Goal: Task Accomplishment & Management: Complete application form

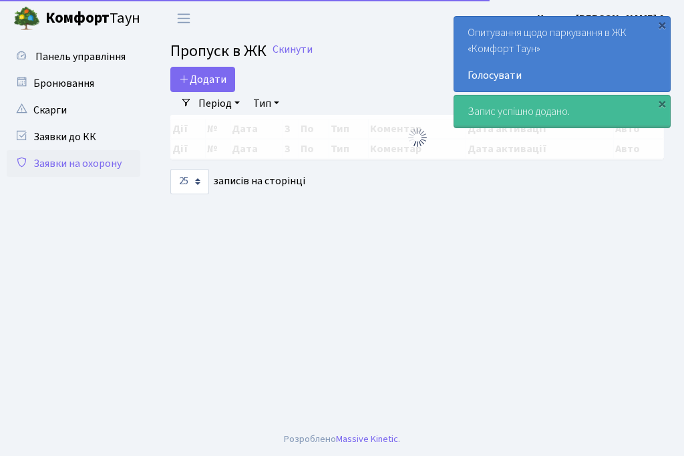
select select "25"
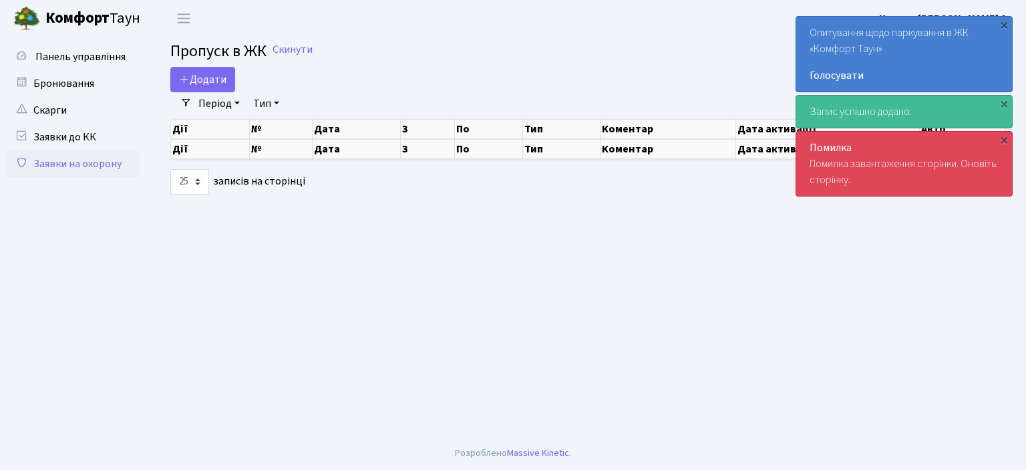
click at [90, 162] on link "Заявки на охорону" at bounding box center [74, 163] width 134 height 27
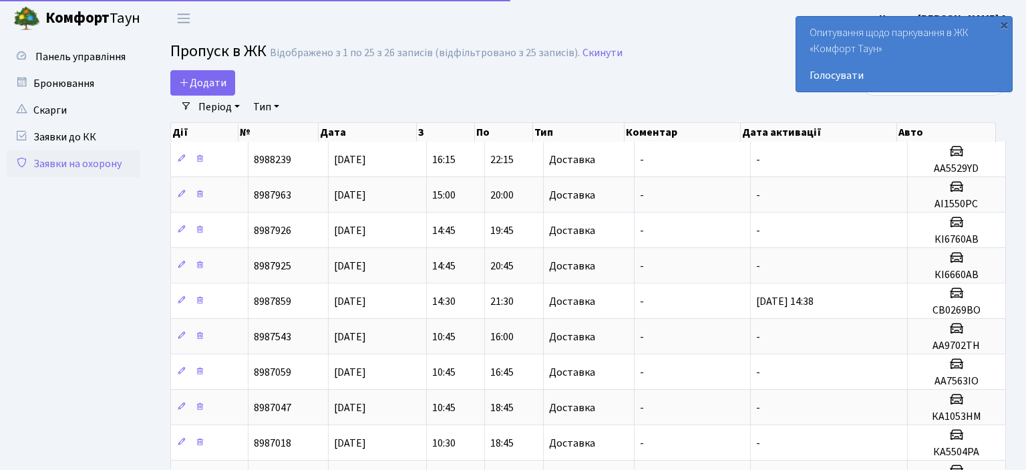
select select "25"
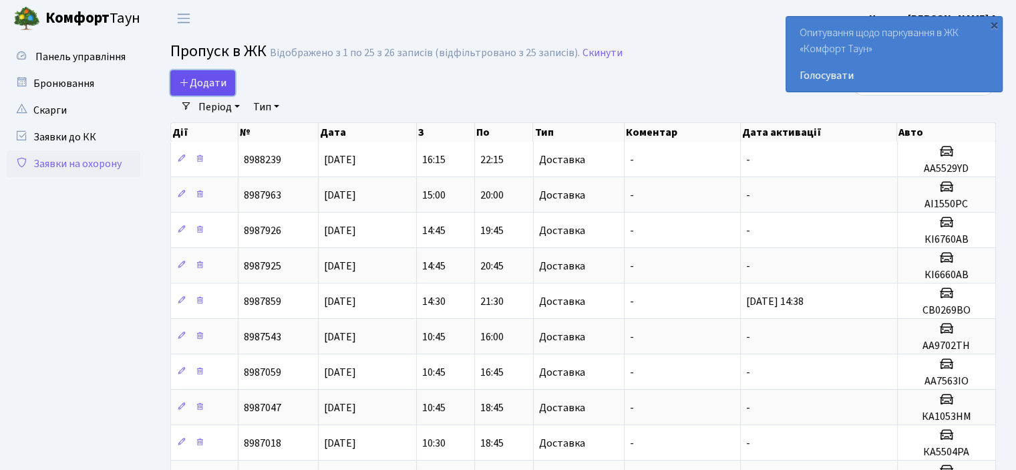
click at [212, 85] on span "Додати" at bounding box center [202, 82] width 47 height 15
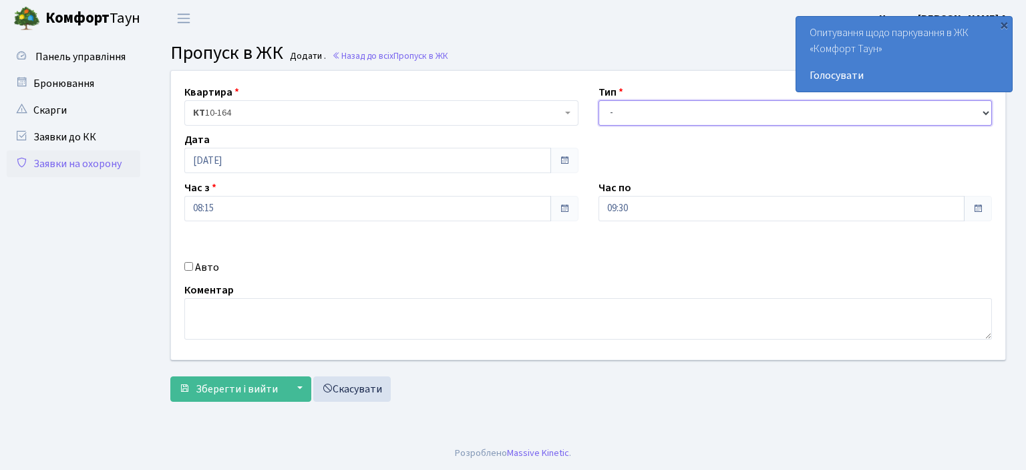
click at [982, 114] on select "- Доставка Таксі Гості Сервіс" at bounding box center [795, 112] width 394 height 25
select select "1"
click at [598, 100] on select "- Доставка Таксі Гості Сервіс" at bounding box center [795, 112] width 394 height 25
click at [187, 264] on input "Авто" at bounding box center [188, 266] width 9 height 9
checkbox input "true"
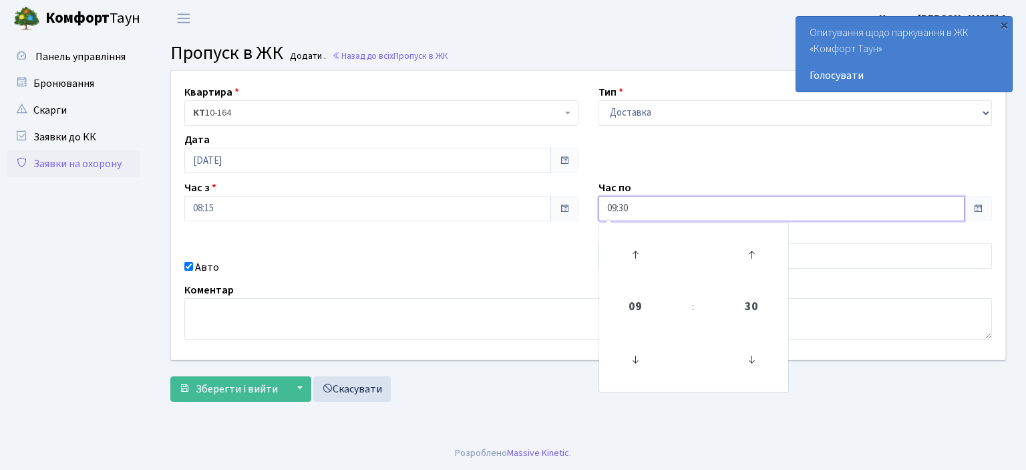
drag, startPoint x: 644, startPoint y: 205, endPoint x: 524, endPoint y: 200, distance: 120.3
click at [526, 200] on div "Квартира <b>КТ</b>&nbsp;&nbsp;&nbsp;&nbsp;10-164 КТ 10-164 Тип - Доставка Таксі…" at bounding box center [588, 215] width 854 height 289
type input "22:00"
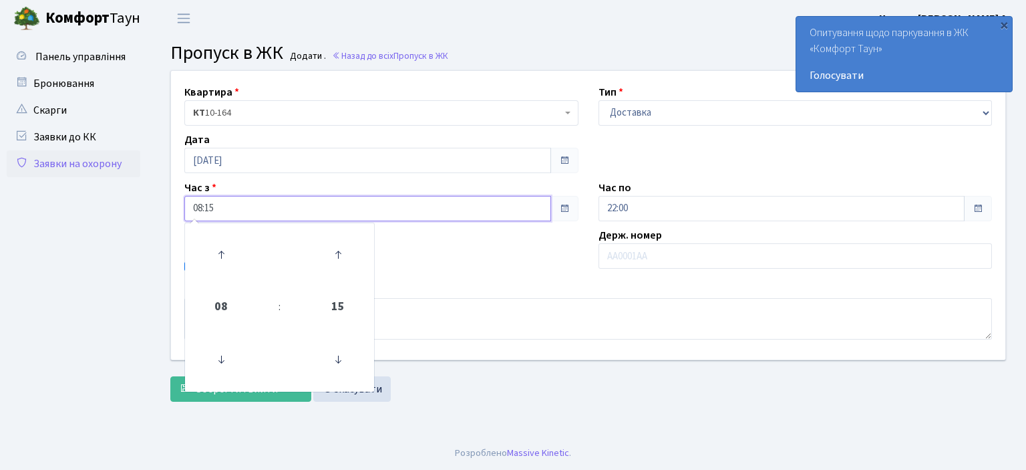
click at [523, 218] on input "08:15" at bounding box center [367, 208] width 367 height 25
click at [443, 259] on div "Авто" at bounding box center [381, 267] width 414 height 16
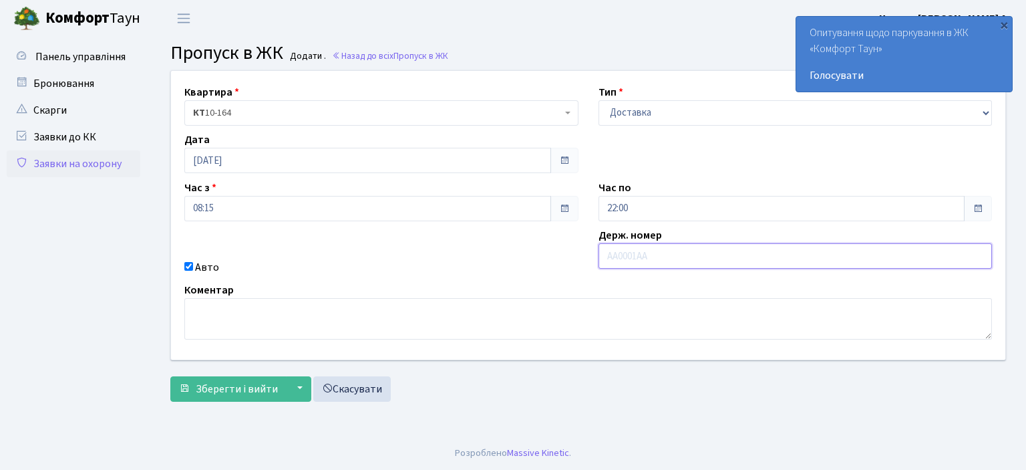
click at [621, 256] on input "text" at bounding box center [795, 255] width 394 height 25
type input "AI6013MC"
click at [219, 384] on span "Зберегти і вийти" at bounding box center [237, 388] width 82 height 15
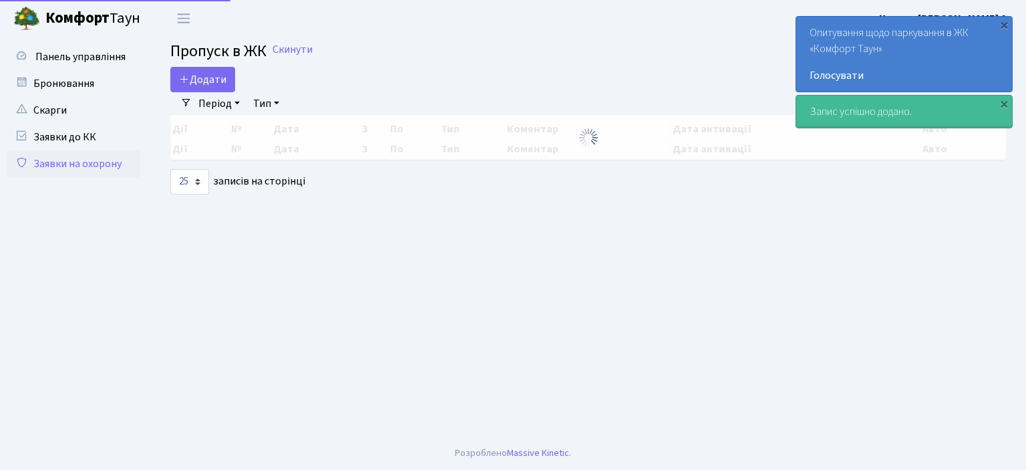
select select "25"
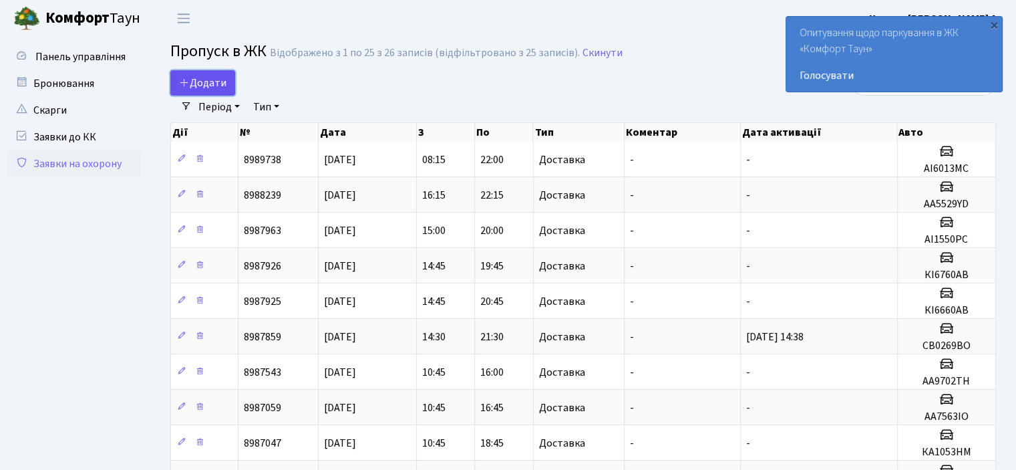
click at [195, 79] on span "Додати" at bounding box center [202, 82] width 47 height 15
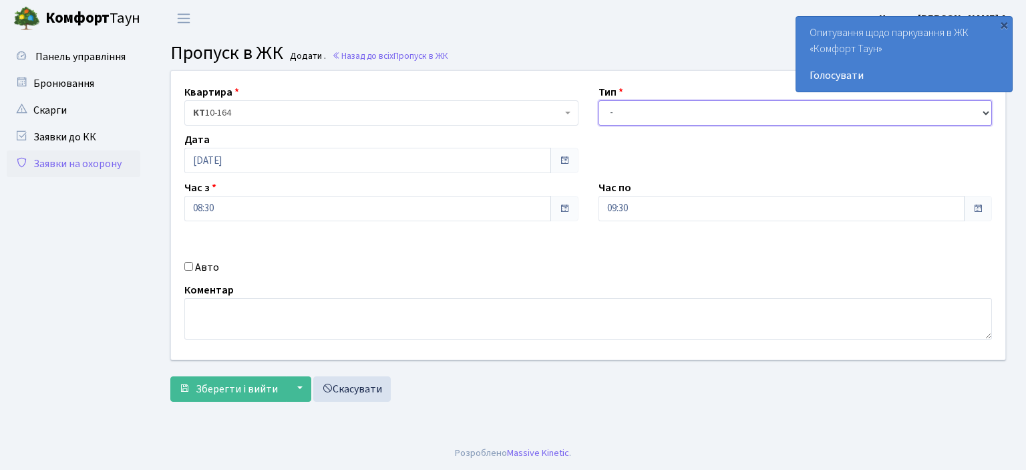
click at [987, 112] on select "- Доставка Таксі Гості Сервіс" at bounding box center [795, 112] width 394 height 25
select select "1"
click at [598, 100] on select "- Доставка Таксі Гості Сервіс" at bounding box center [795, 112] width 394 height 25
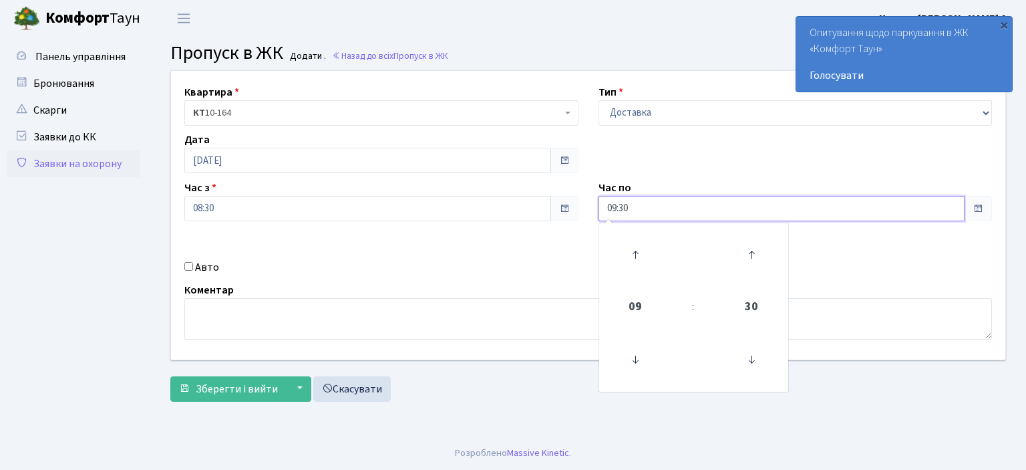
drag, startPoint x: 670, startPoint y: 213, endPoint x: 461, endPoint y: 214, distance: 208.4
click at [478, 214] on div "Квартира <b>КТ</b>&nbsp;&nbsp;&nbsp;&nbsp;10-164 КТ 10-164 Тип - Доставка Таксі…" at bounding box center [588, 215] width 854 height 289
type input "22:00"
click at [189, 266] on input "Авто" at bounding box center [188, 266] width 9 height 9
checkbox input "true"
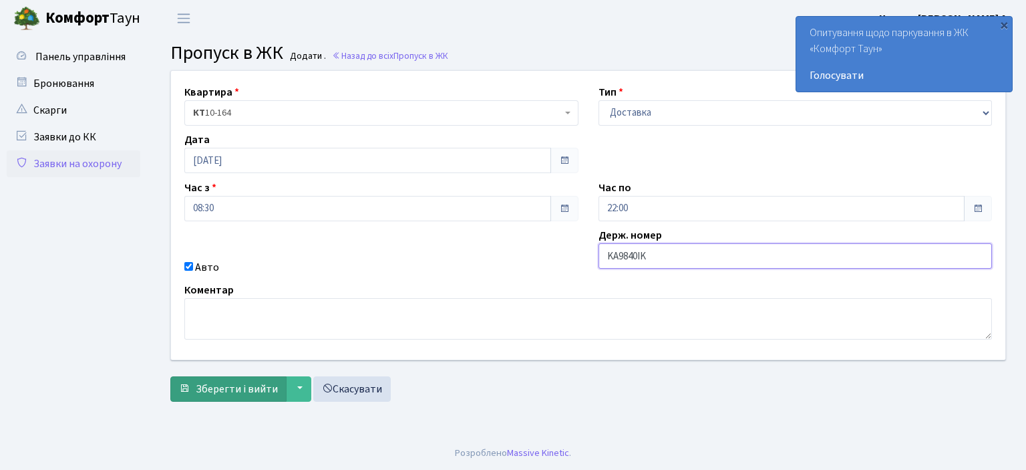
type input "KA9840IK"
click at [204, 389] on span "Зберегти і вийти" at bounding box center [237, 388] width 82 height 15
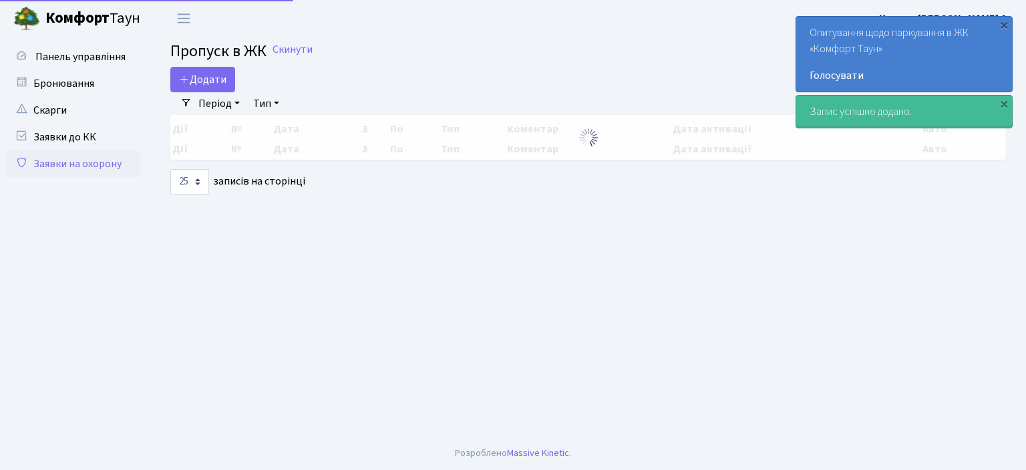
select select "25"
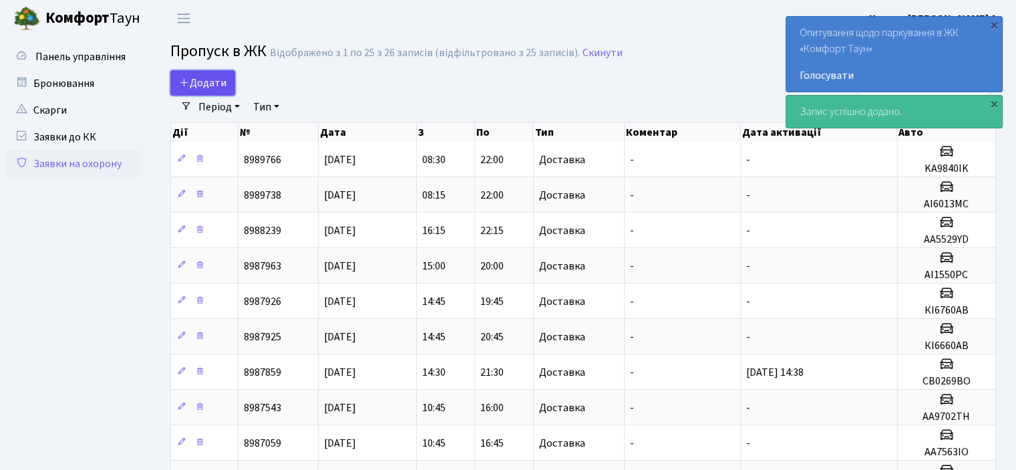
click at [196, 86] on span "Додати" at bounding box center [202, 82] width 47 height 15
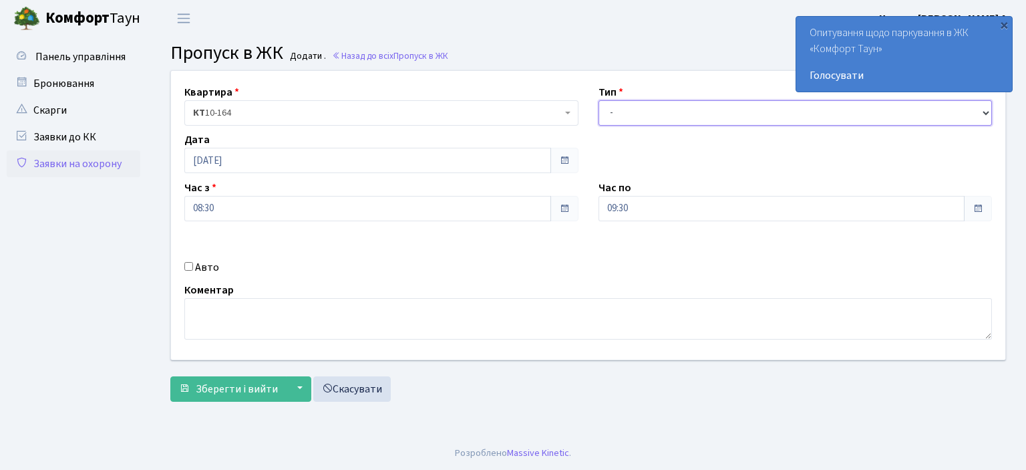
click at [986, 108] on select "- Доставка Таксі Гості Сервіс" at bounding box center [795, 112] width 394 height 25
select select "1"
click at [598, 100] on select "- Доставка Таксі Гості Сервіс" at bounding box center [795, 112] width 394 height 25
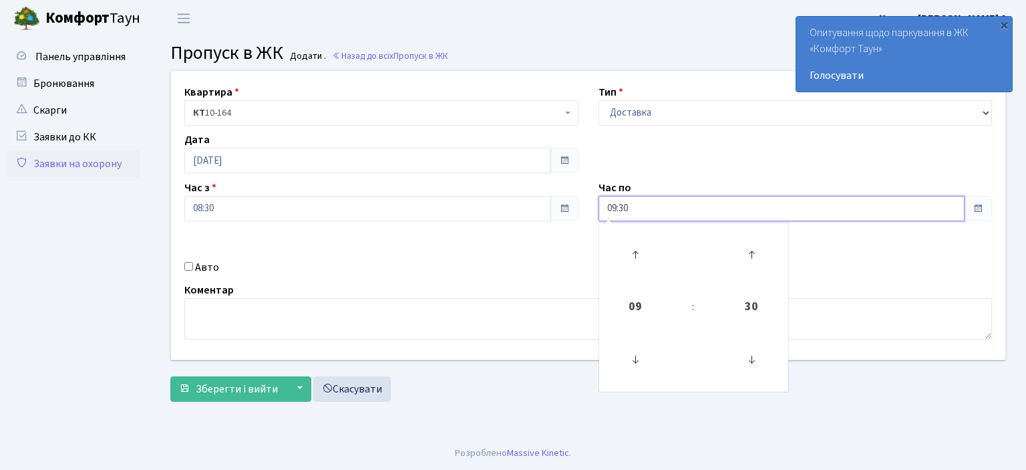
drag, startPoint x: 634, startPoint y: 210, endPoint x: 580, endPoint y: 209, distance: 54.8
click at [582, 211] on div "Квартира <b>КТ</b>&nbsp;&nbsp;&nbsp;&nbsp;10-164 КТ 10-164 Тип - Доставка Таксі…" at bounding box center [588, 215] width 854 height 289
type input "22:00"
click at [188, 264] on input "Авто" at bounding box center [188, 266] width 9 height 9
checkbox input "true"
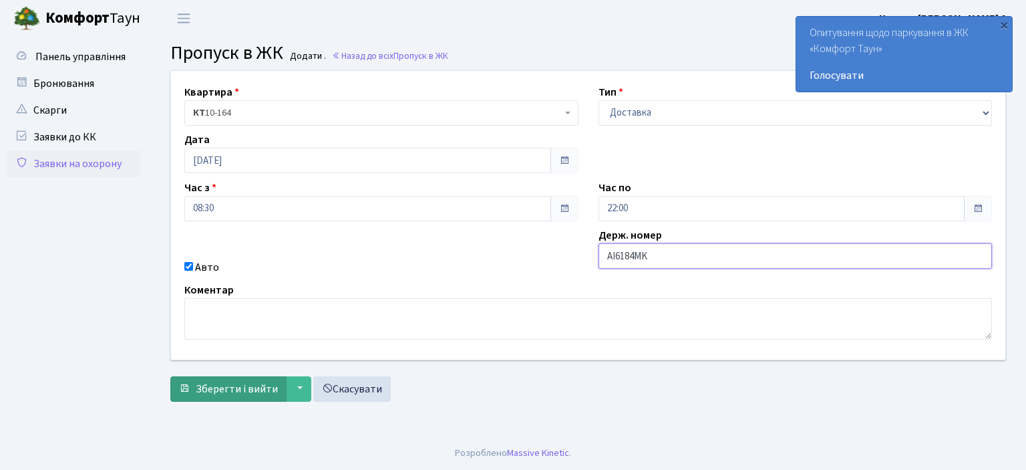
type input "AI6184MK"
click at [245, 391] on span "Зберегти і вийти" at bounding box center [237, 388] width 82 height 15
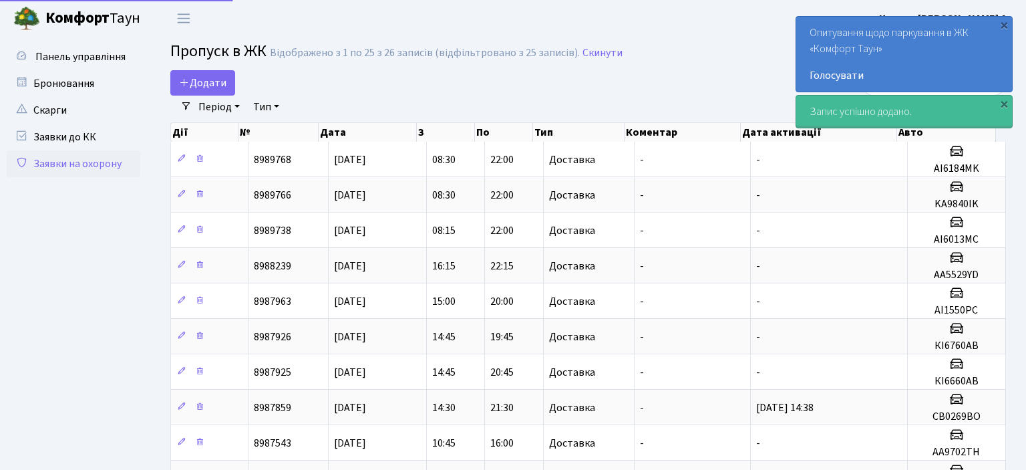
select select "25"
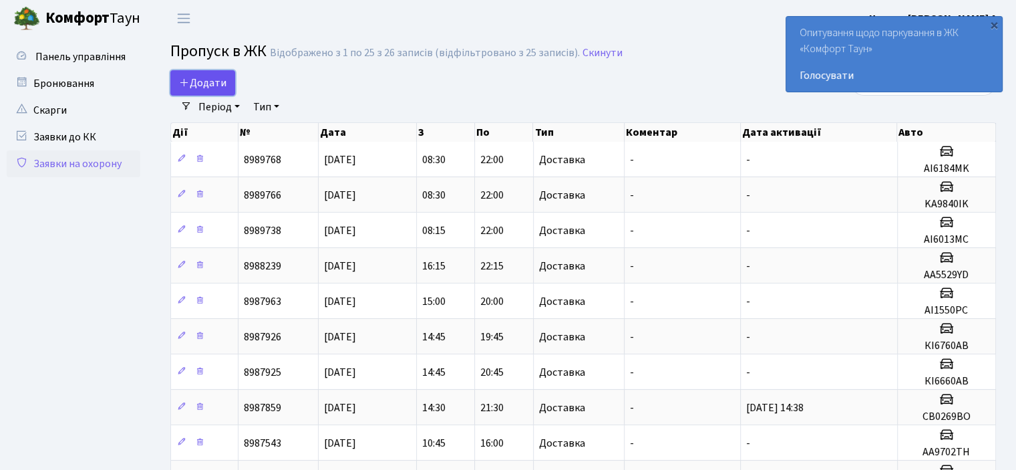
click at [212, 85] on span "Додати" at bounding box center [202, 82] width 47 height 15
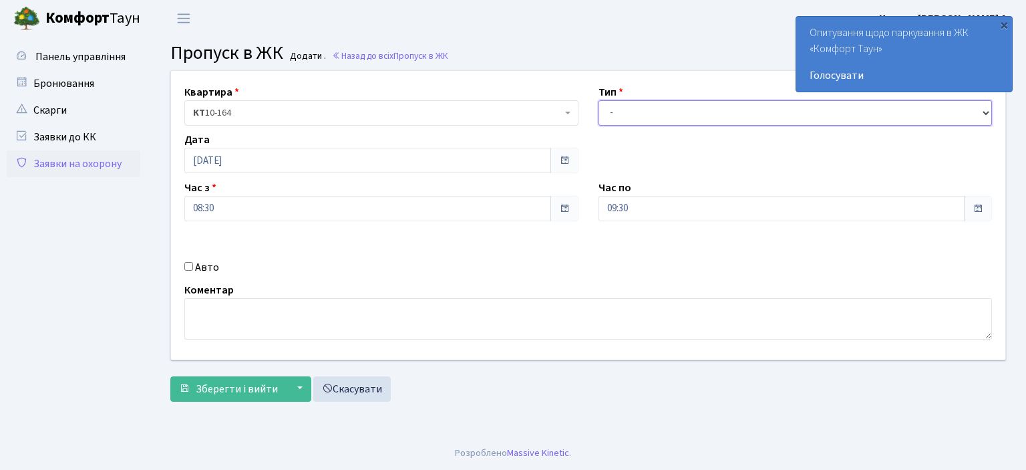
click at [984, 112] on select "- Доставка Таксі Гості Сервіс" at bounding box center [795, 112] width 394 height 25
select select "1"
click at [598, 100] on select "- Доставка Таксі Гості Сервіс" at bounding box center [795, 112] width 394 height 25
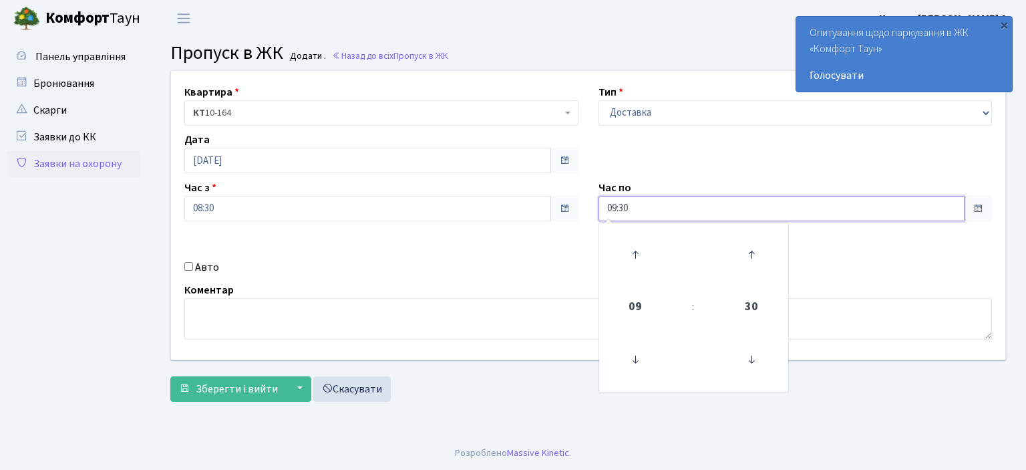
drag, startPoint x: 643, startPoint y: 210, endPoint x: 490, endPoint y: 214, distance: 153.6
click at [499, 220] on div "Квартира <b>КТ</b>&nbsp;&nbsp;&nbsp;&nbsp;10-164 КТ 10-164 Тип - Доставка Таксі…" at bounding box center [588, 215] width 854 height 289
type input "22:00"
click at [191, 267] on input "Авто" at bounding box center [188, 266] width 9 height 9
checkbox input "true"
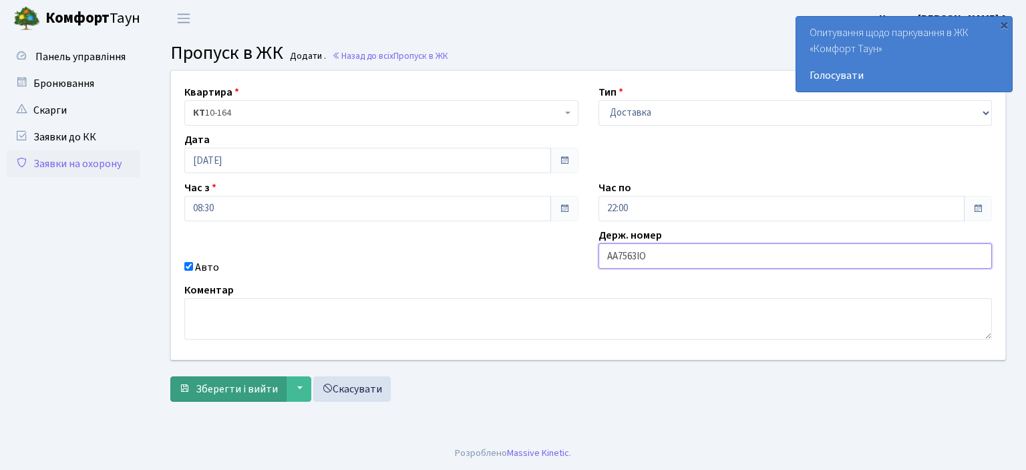
type input "AA7563IO"
click at [228, 387] on span "Зберегти і вийти" at bounding box center [237, 388] width 82 height 15
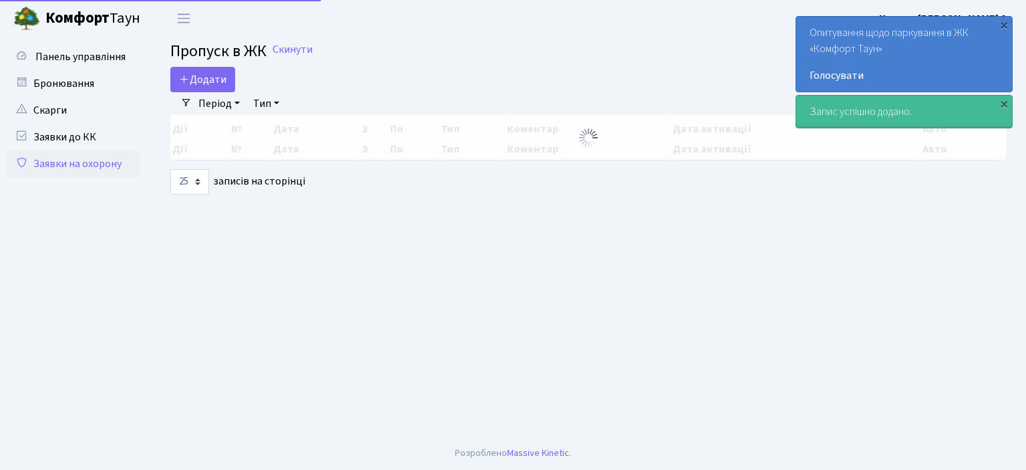
select select "25"
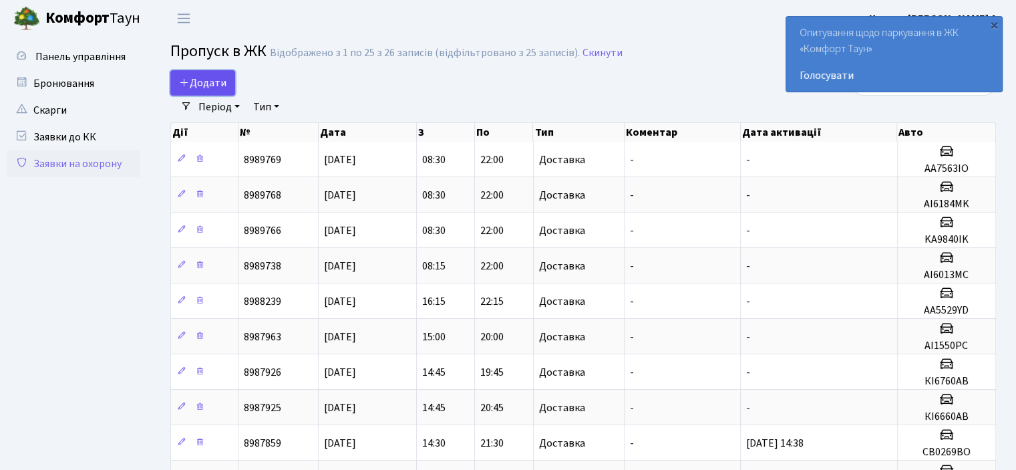
click at [214, 94] on link "Додати" at bounding box center [202, 82] width 65 height 25
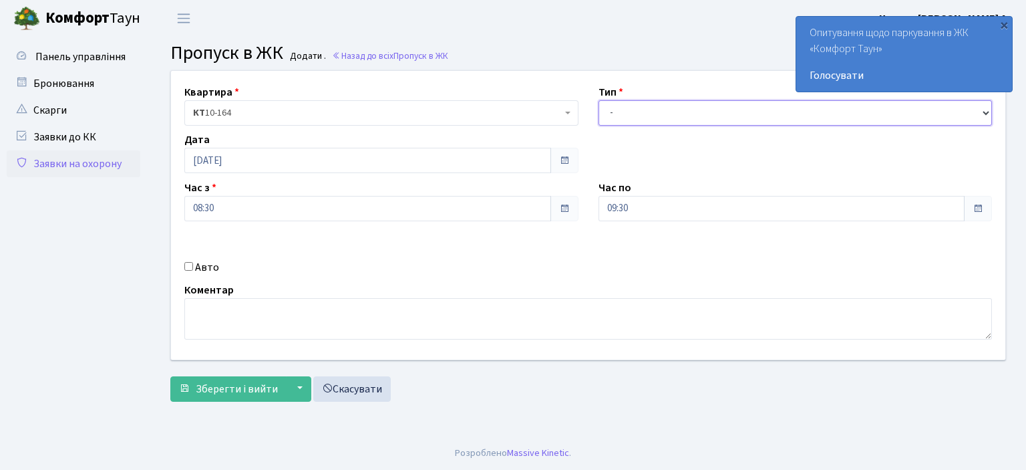
click at [986, 114] on select "- Доставка Таксі Гості Сервіс" at bounding box center [795, 112] width 394 height 25
select select "1"
click at [598, 100] on select "- Доставка Таксі Гості Сервіс" at bounding box center [795, 112] width 394 height 25
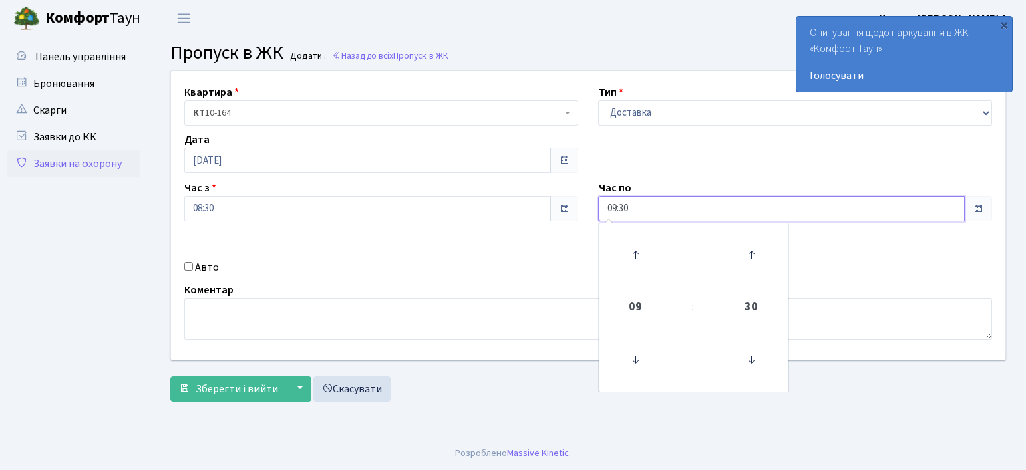
drag, startPoint x: 638, startPoint y: 202, endPoint x: 522, endPoint y: 227, distance: 118.8
click at [546, 216] on div "Квартира <b>КТ</b>&nbsp;&nbsp;&nbsp;&nbsp;10-164 КТ 10-164 Тип - Доставка Таксі…" at bounding box center [588, 215] width 854 height 289
type input "22:00"
click at [190, 266] on input "Авто" at bounding box center [188, 266] width 9 height 9
checkbox input "true"
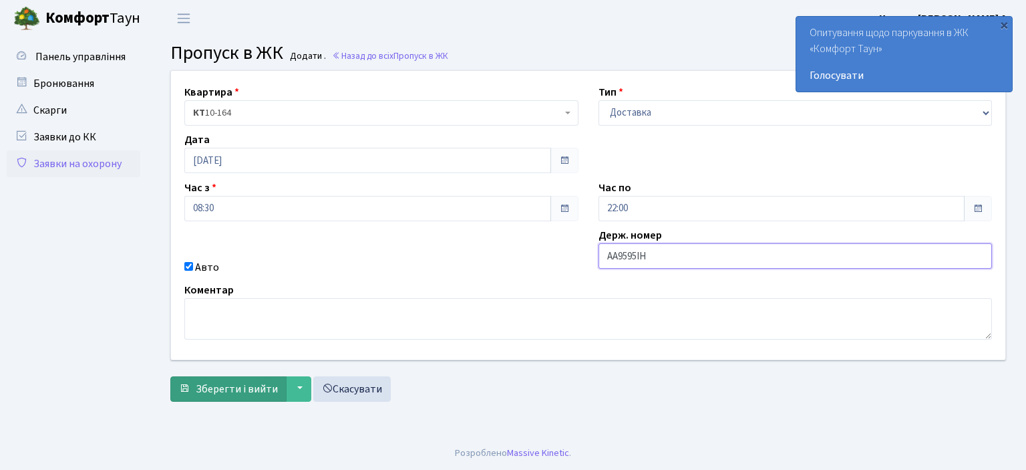
type input "AA9595IH"
click at [251, 387] on span "Зберегти і вийти" at bounding box center [237, 388] width 82 height 15
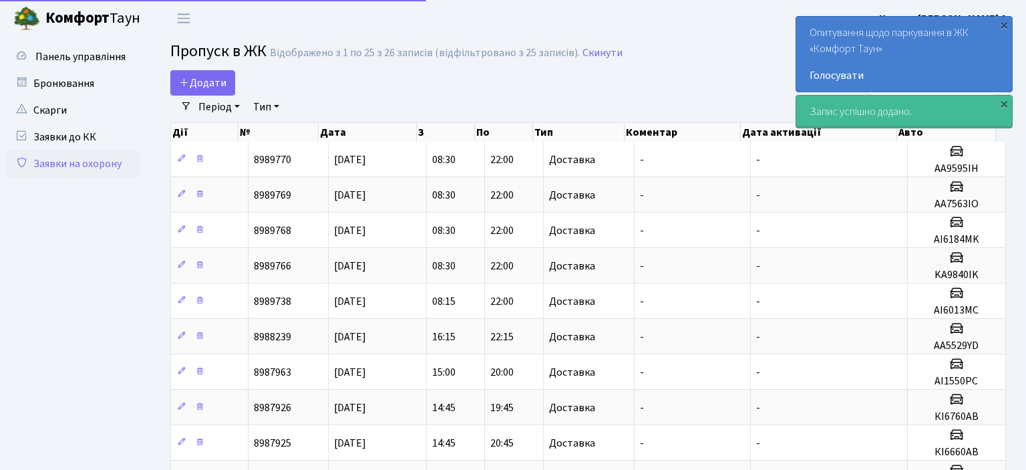
select select "25"
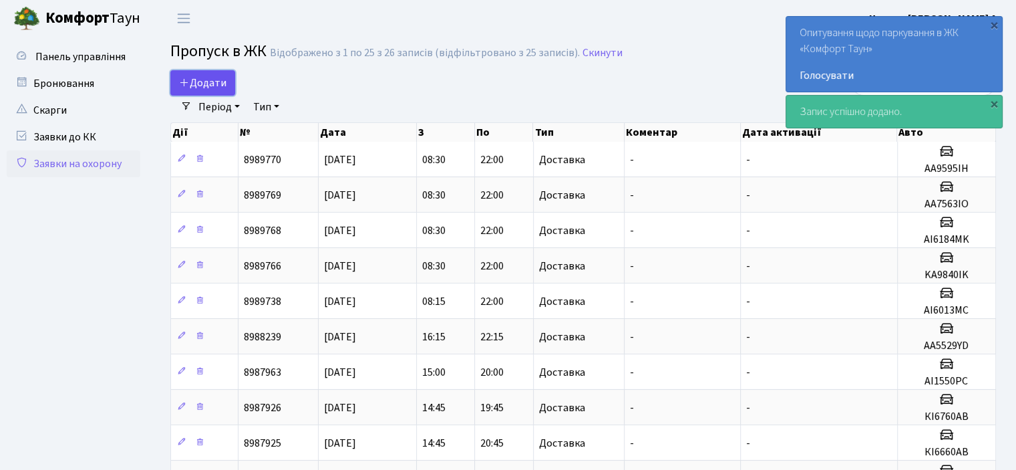
click at [204, 90] on span "Додати" at bounding box center [202, 82] width 47 height 15
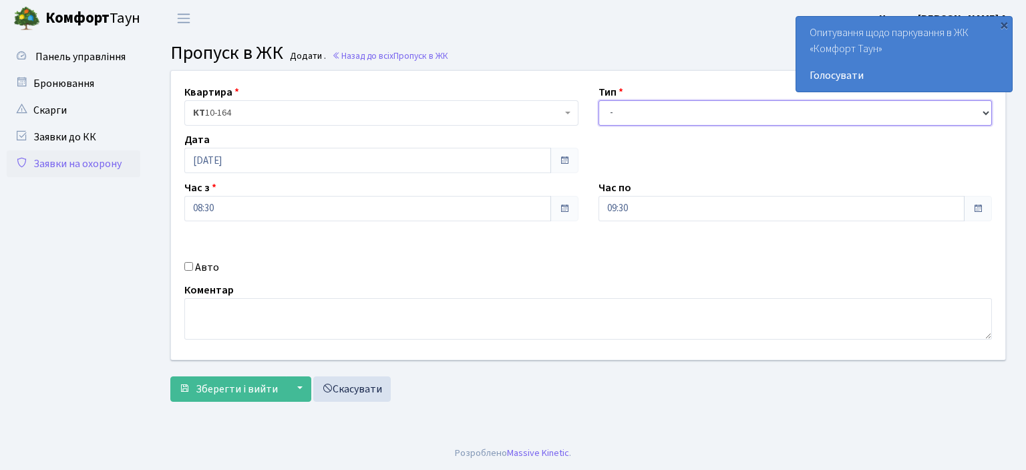
click at [985, 109] on select "- Доставка Таксі Гості Сервіс" at bounding box center [795, 112] width 394 height 25
select select "1"
click at [598, 100] on select "- Доставка Таксі Гості Сервіс" at bounding box center [795, 112] width 394 height 25
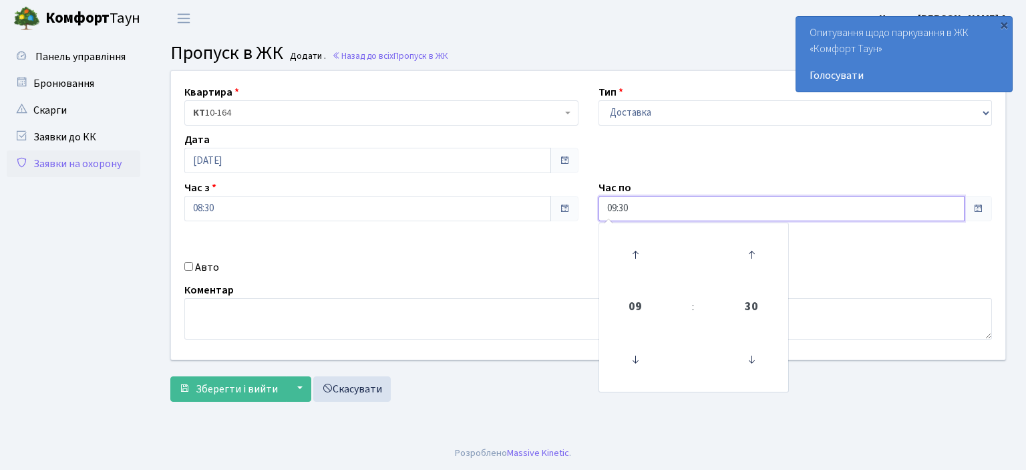
drag, startPoint x: 646, startPoint y: 215, endPoint x: 497, endPoint y: 228, distance: 149.5
click at [512, 221] on div "Квартира <b>КТ</b>&nbsp;&nbsp;&nbsp;&nbsp;10-164 КТ 10-164 Тип - Доставка Таксі…" at bounding box center [588, 215] width 854 height 289
type input "22:00"
click at [187, 264] on input "Авто" at bounding box center [188, 266] width 9 height 9
checkbox input "true"
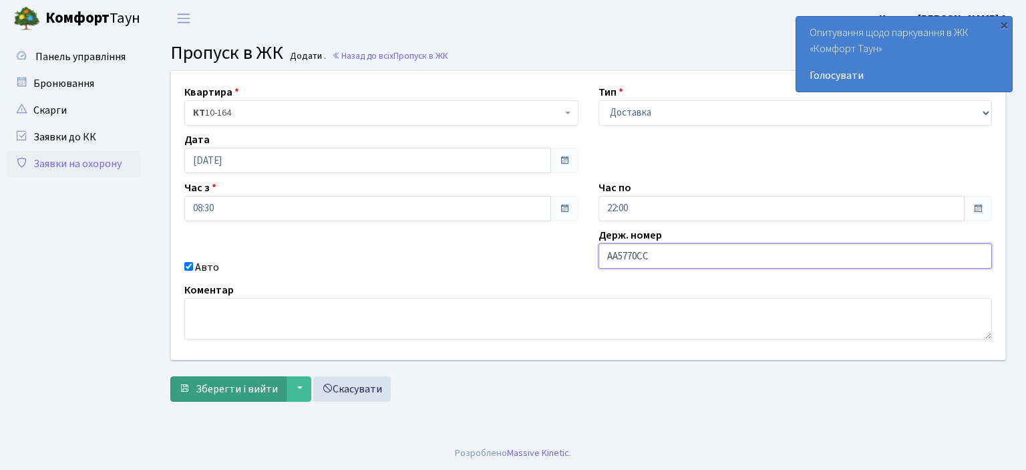
type input "AA5770CC"
click at [232, 384] on span "Зберегти і вийти" at bounding box center [237, 388] width 82 height 15
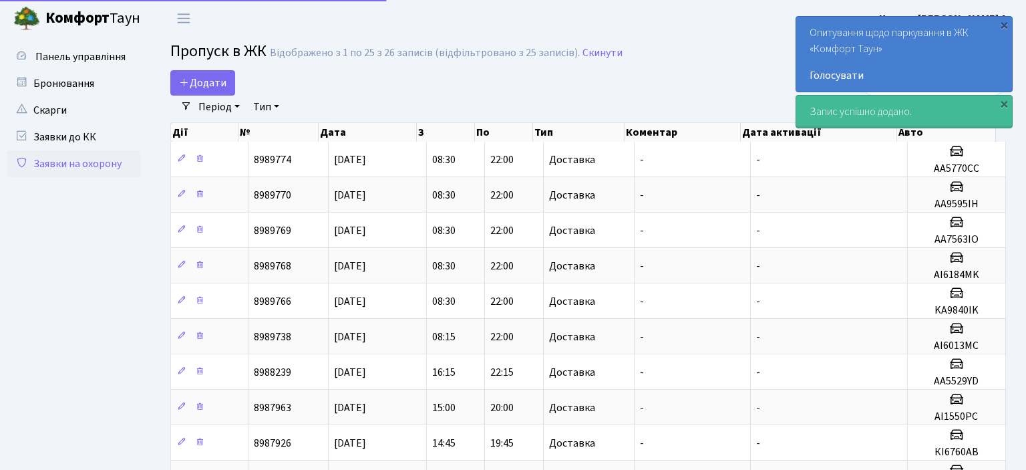
select select "25"
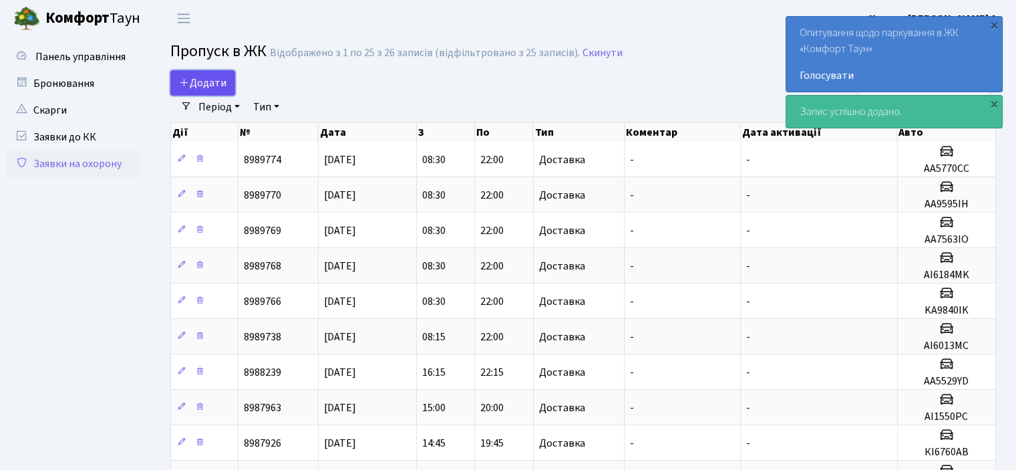
click at [219, 81] on span "Додати" at bounding box center [202, 82] width 47 height 15
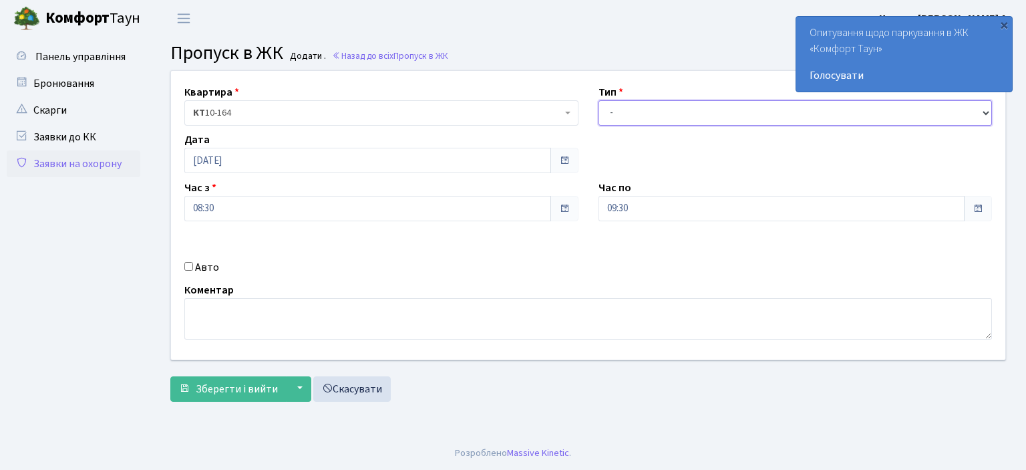
click at [990, 114] on select "- Доставка Таксі Гості Сервіс" at bounding box center [795, 112] width 394 height 25
select select "1"
click at [598, 100] on select "- Доставка Таксі Гості Сервіс" at bounding box center [795, 112] width 394 height 25
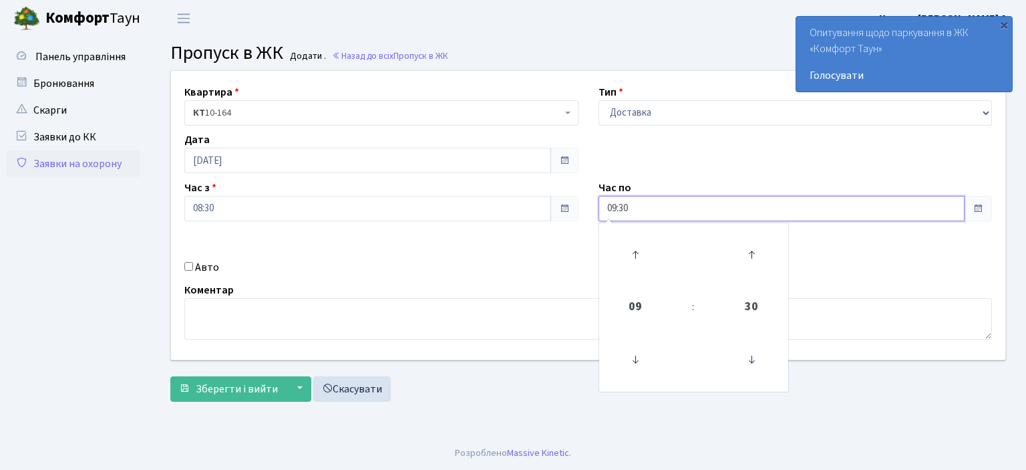
drag, startPoint x: 636, startPoint y: 213, endPoint x: 572, endPoint y: 218, distance: 64.3
click at [572, 218] on div "Квартира <b>КТ</b>&nbsp;&nbsp;&nbsp;&nbsp;10-164 КТ 10-164 Тип - Доставка Таксі…" at bounding box center [588, 215] width 854 height 289
type input "22:00"
click at [186, 265] on input "Авто" at bounding box center [188, 266] width 9 height 9
checkbox input "true"
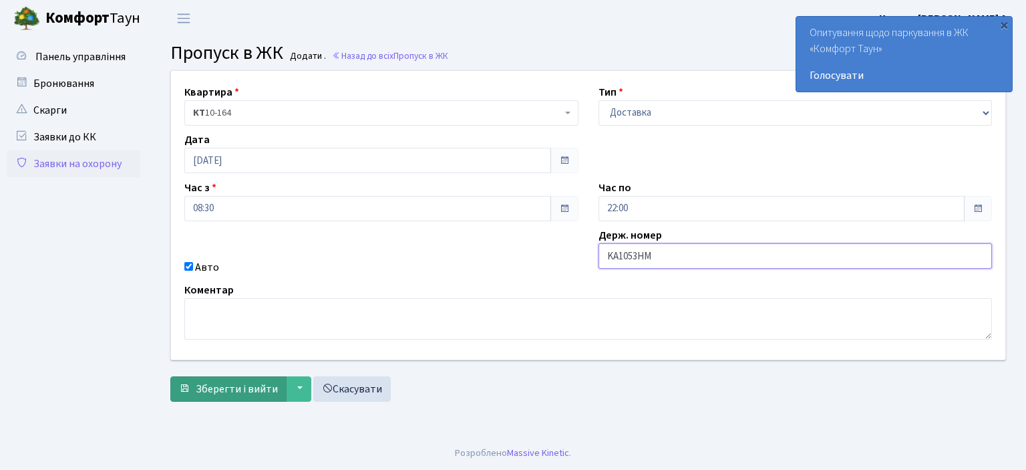
type input "KA1053HM"
click at [226, 389] on span "Зберегти і вийти" at bounding box center [237, 388] width 82 height 15
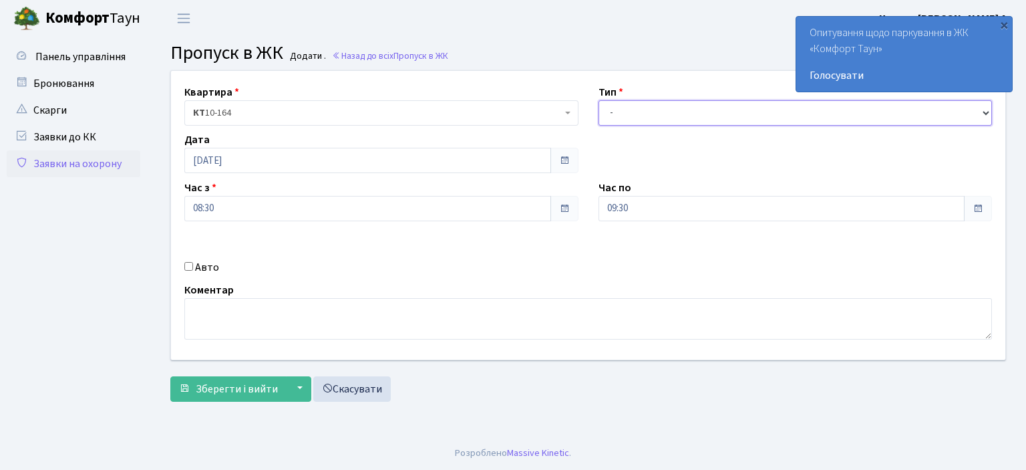
click at [986, 114] on select "- Доставка Таксі Гості Сервіс" at bounding box center [795, 112] width 394 height 25
select select "1"
click at [598, 100] on select "- Доставка Таксі Гості Сервіс" at bounding box center [795, 112] width 394 height 25
click at [184, 269] on input "Авто" at bounding box center [188, 266] width 9 height 9
checkbox input "true"
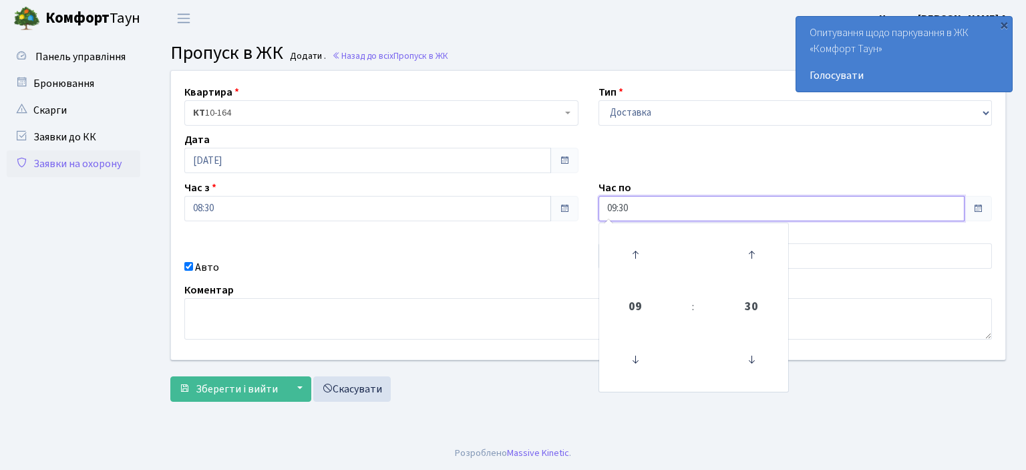
drag, startPoint x: 601, startPoint y: 218, endPoint x: 487, endPoint y: 230, distance: 114.8
click at [487, 230] on div "Квартира <b>КТ</b>&nbsp;&nbsp;&nbsp;&nbsp;10-164 КТ 10-164 Тип - Доставка Таксі…" at bounding box center [588, 215] width 854 height 289
type input "22:00"
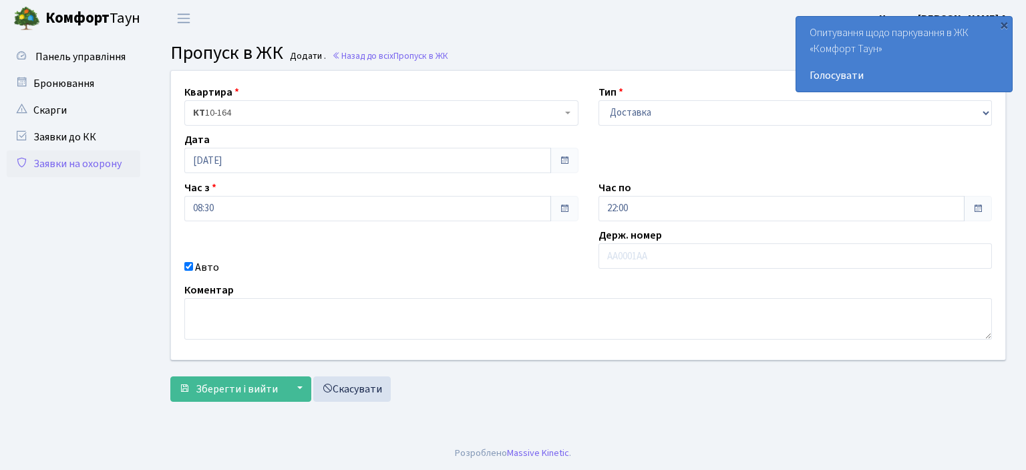
click at [536, 285] on div "Коментар" at bounding box center [587, 310] width 827 height 57
click at [612, 260] on input "text" at bounding box center [795, 255] width 394 height 25
type input "AI8813HI"
click at [249, 386] on span "Зберегти і вийти" at bounding box center [237, 388] width 82 height 15
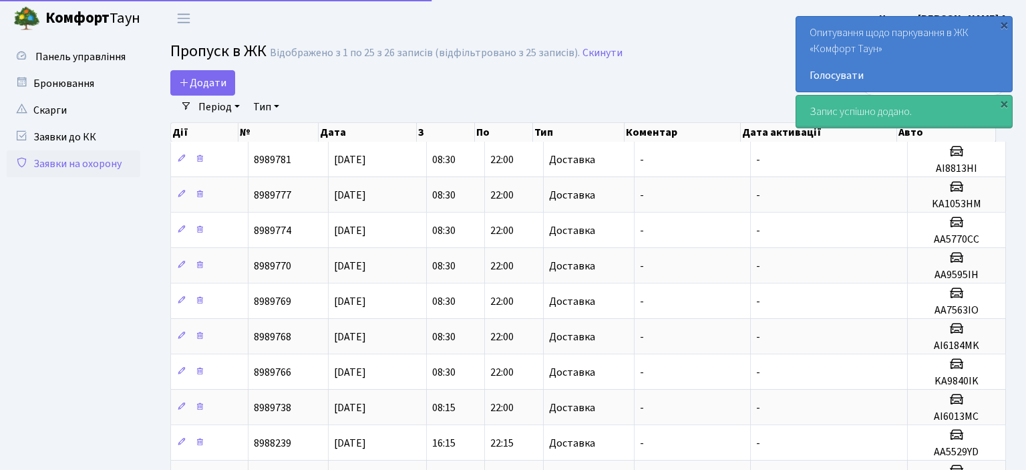
select select "25"
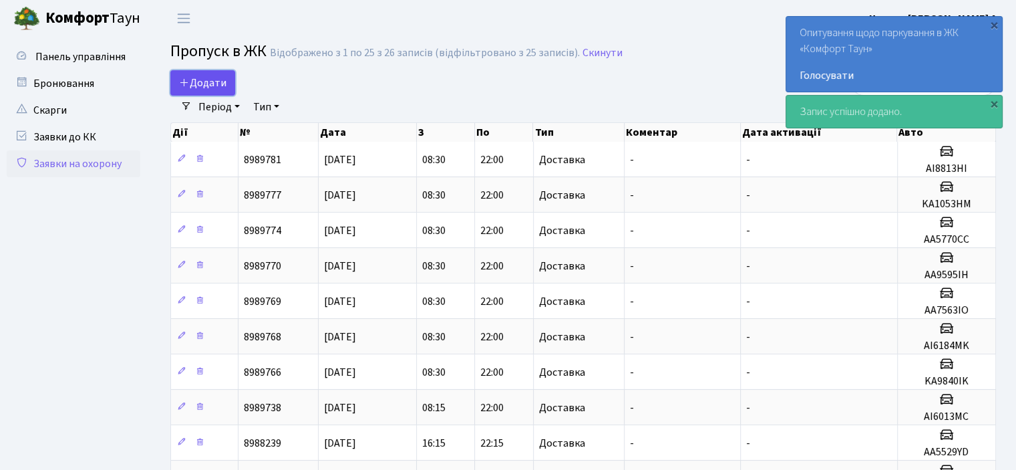
click at [200, 83] on span "Додати" at bounding box center [202, 82] width 47 height 15
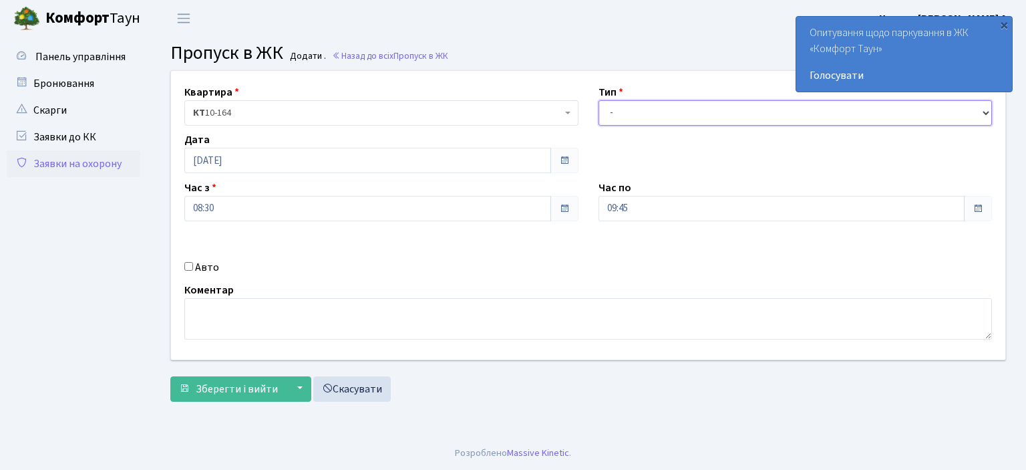
click at [985, 109] on select "- Доставка Таксі Гості Сервіс" at bounding box center [795, 112] width 394 height 25
select select "1"
click at [598, 100] on select "- Доставка Таксі Гості Сервіс" at bounding box center [795, 112] width 394 height 25
click at [986, 114] on select "- Доставка Таксі Гості Сервіс" at bounding box center [795, 112] width 394 height 25
click at [598, 100] on select "- Доставка Таксі Гості Сервіс" at bounding box center [795, 112] width 394 height 25
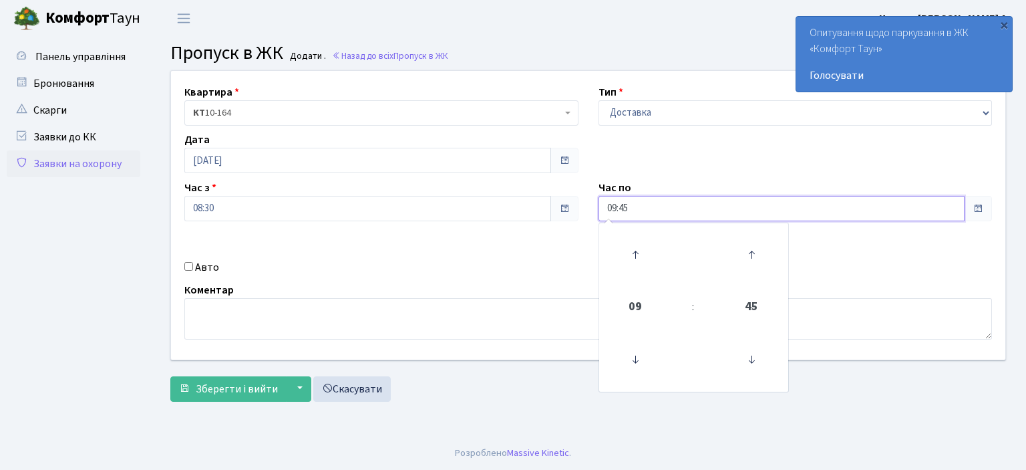
drag, startPoint x: 657, startPoint y: 208, endPoint x: 457, endPoint y: 246, distance: 202.6
click at [494, 232] on div "Квартира <b>КТ</b>&nbsp;&nbsp;&nbsp;&nbsp;10-164 КТ 10-164 Тип - Доставка Таксі…" at bounding box center [588, 215] width 854 height 289
type input "22:00"
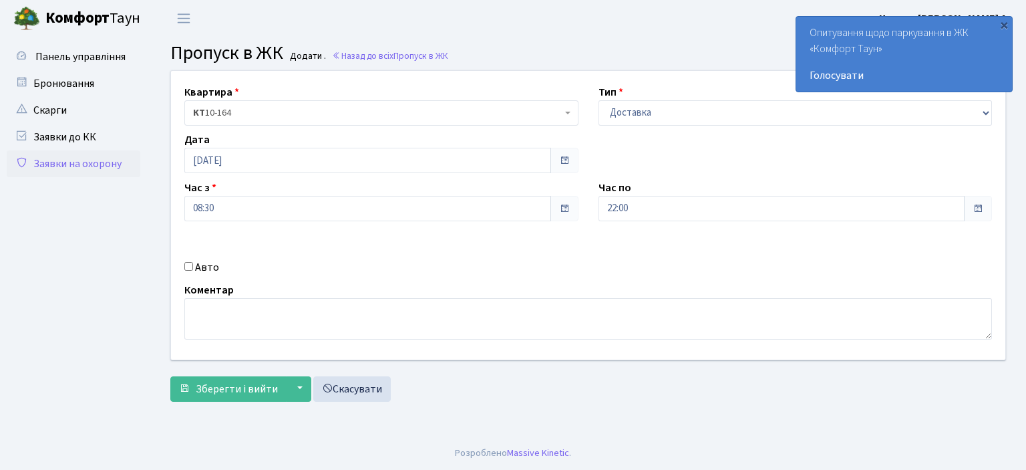
click at [192, 269] on input "Авто" at bounding box center [188, 266] width 9 height 9
checkbox input "true"
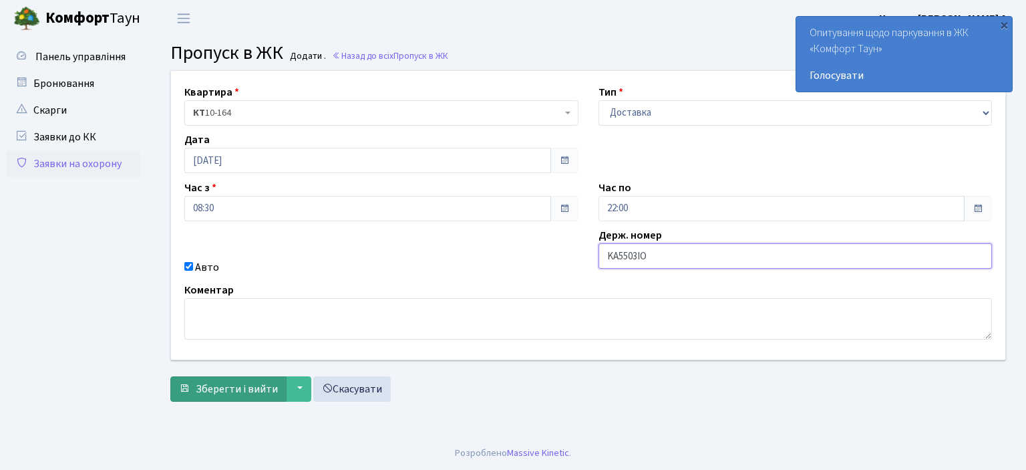
type input "KA5503IO"
click at [238, 392] on span "Зберегти і вийти" at bounding box center [237, 388] width 82 height 15
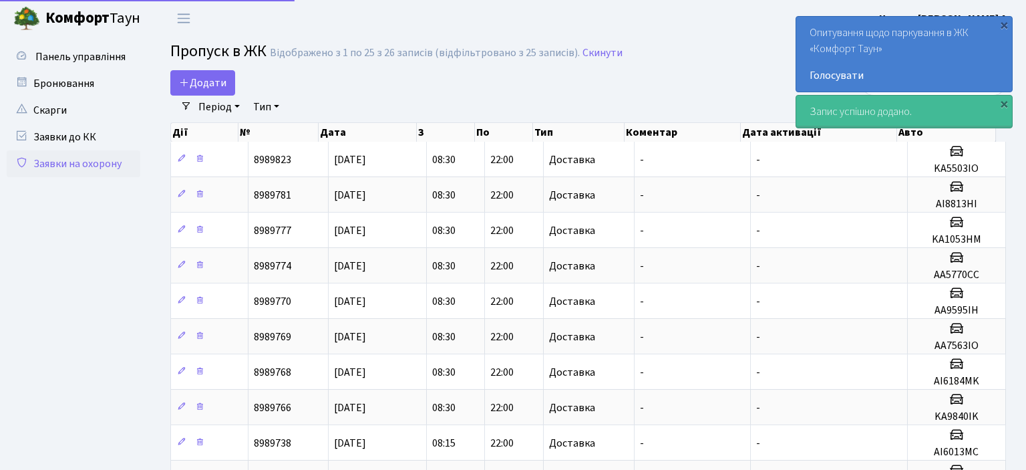
select select "25"
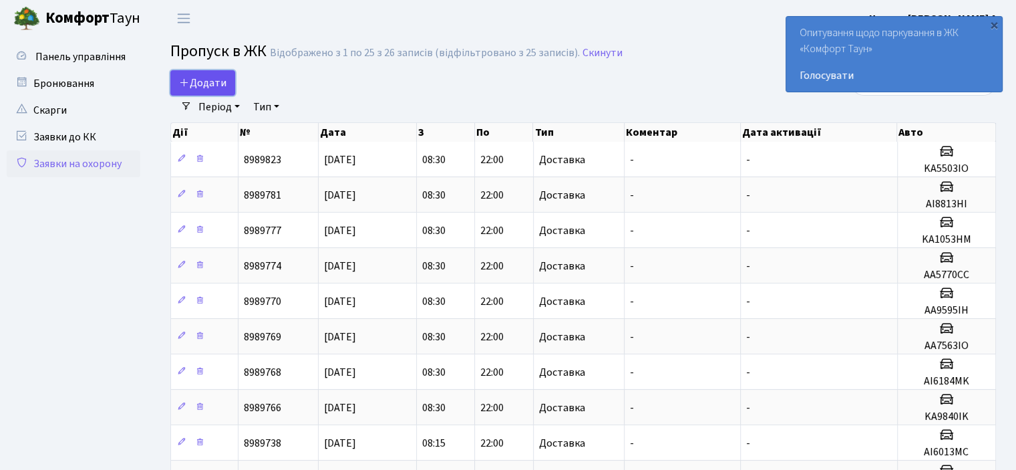
click at [210, 81] on span "Додати" at bounding box center [202, 82] width 47 height 15
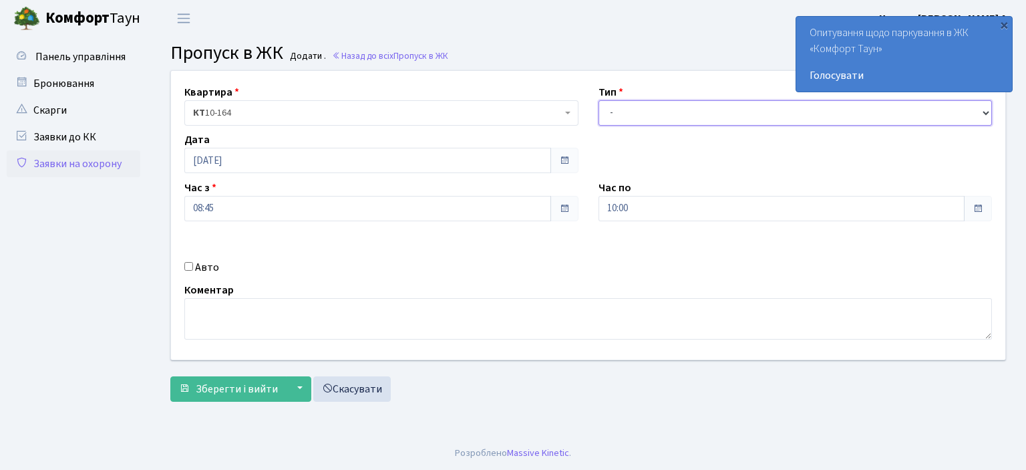
click at [986, 109] on select "- Доставка Таксі Гості Сервіс" at bounding box center [795, 112] width 394 height 25
select select "1"
click at [598, 100] on select "- Доставка Таксі Гості Сервіс" at bounding box center [795, 112] width 394 height 25
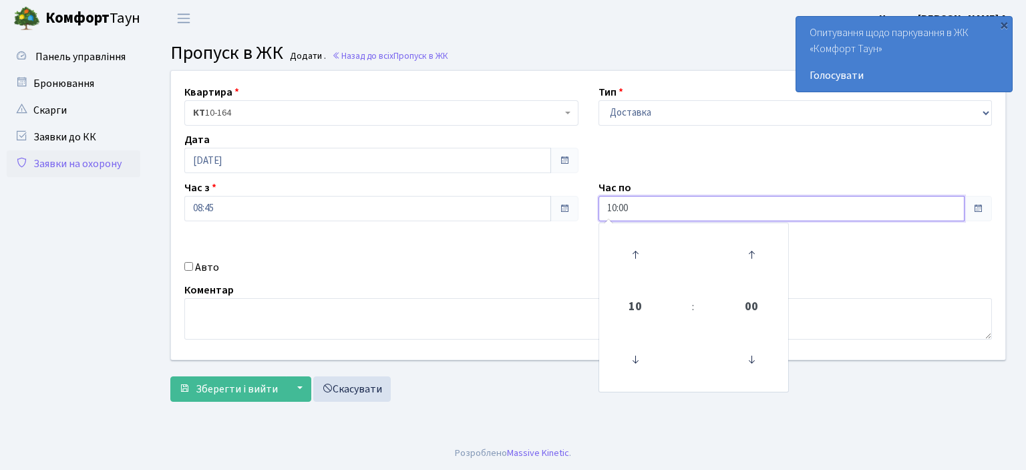
drag, startPoint x: 638, startPoint y: 207, endPoint x: 502, endPoint y: 207, distance: 136.2
click at [502, 207] on div "Квартира <b>КТ</b>&nbsp;&nbsp;&nbsp;&nbsp;10-164 КТ 10-164 Тип - Доставка Таксі…" at bounding box center [588, 215] width 854 height 289
type input "22:00"
click at [188, 268] on input "Авто" at bounding box center [188, 266] width 9 height 9
checkbox input "true"
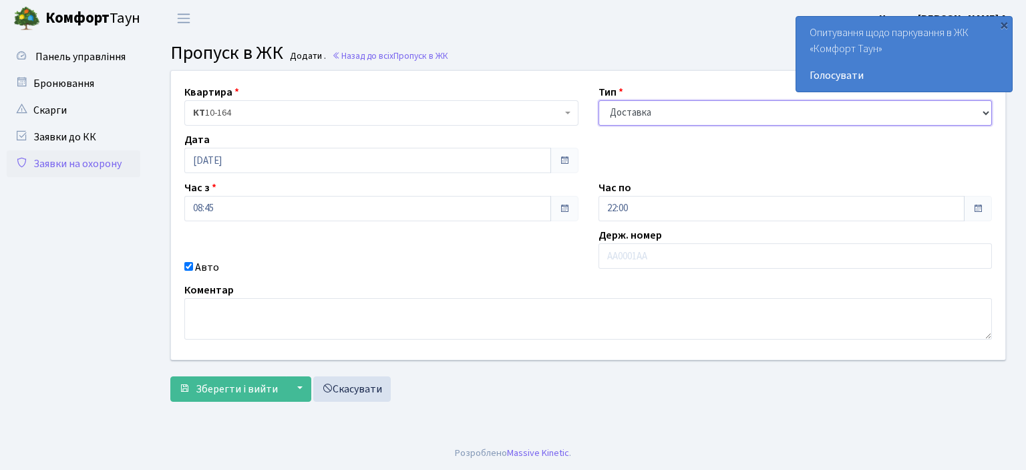
click at [983, 111] on select "- Доставка Таксі Гості Сервіс" at bounding box center [795, 112] width 394 height 25
click at [598, 100] on select "- Доставка Таксі Гості Сервіс" at bounding box center [795, 112] width 394 height 25
click at [638, 258] on input "text" at bounding box center [795, 255] width 394 height 25
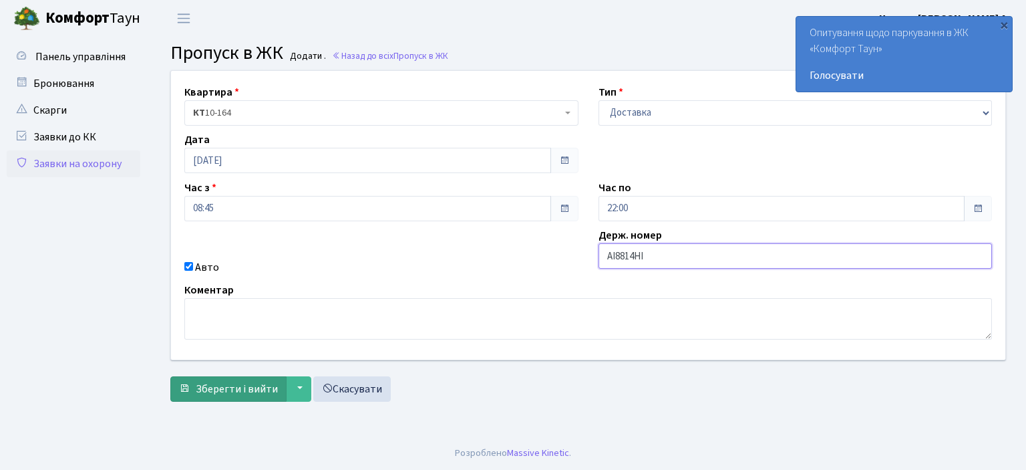
type input "AI8814HI"
click at [264, 389] on span "Зберегти і вийти" at bounding box center [237, 388] width 82 height 15
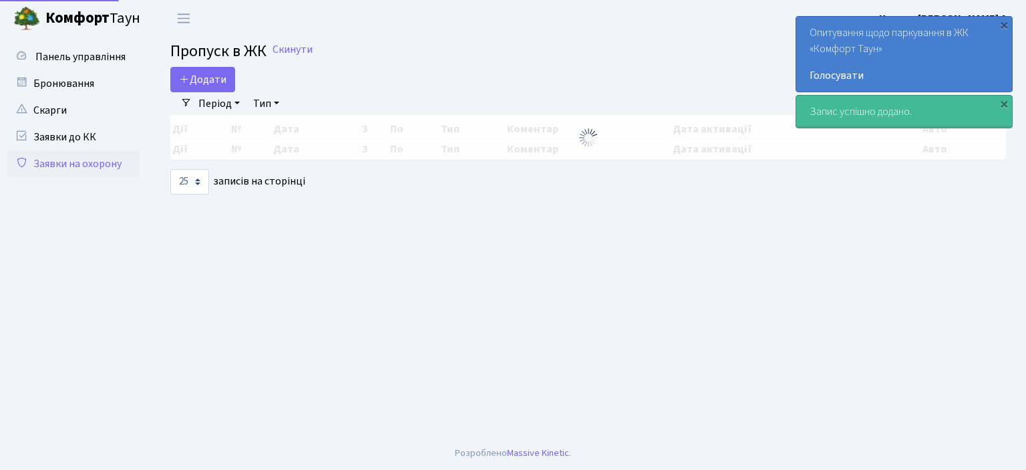
select select "25"
